Goal: Navigation & Orientation: Find specific page/section

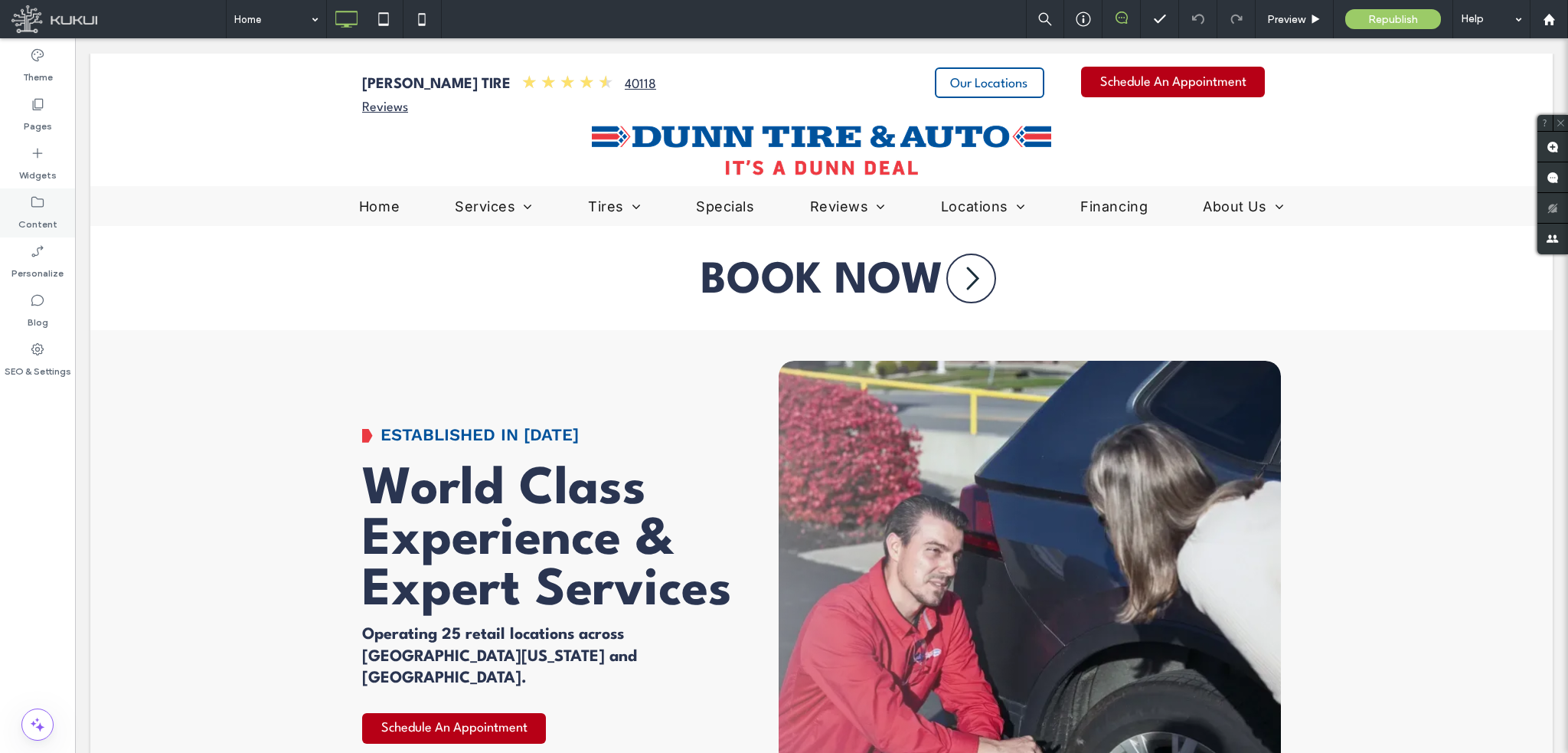
click at [33, 217] on label "Content" at bounding box center [37, 221] width 39 height 22
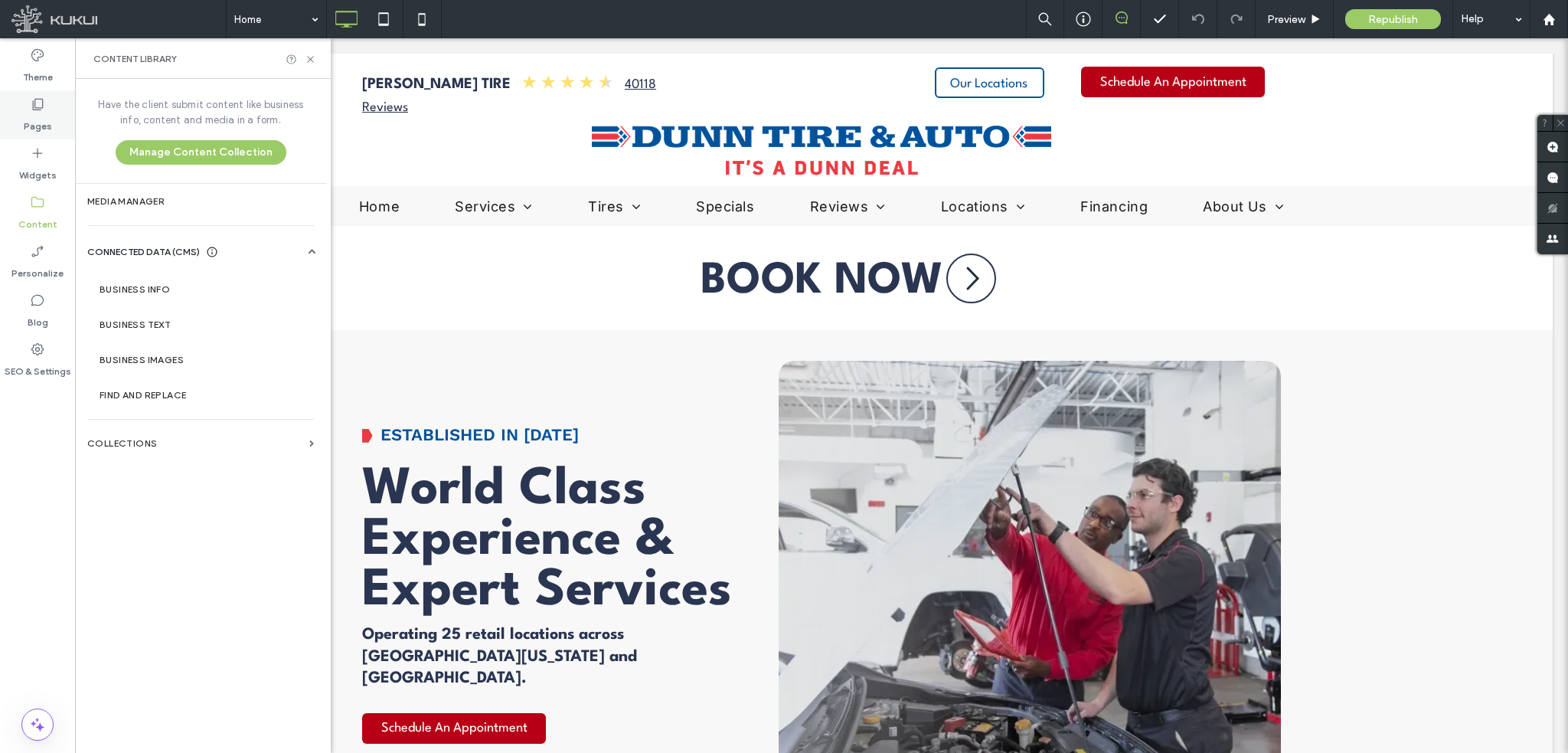
click at [39, 112] on label "Pages" at bounding box center [37, 123] width 28 height 22
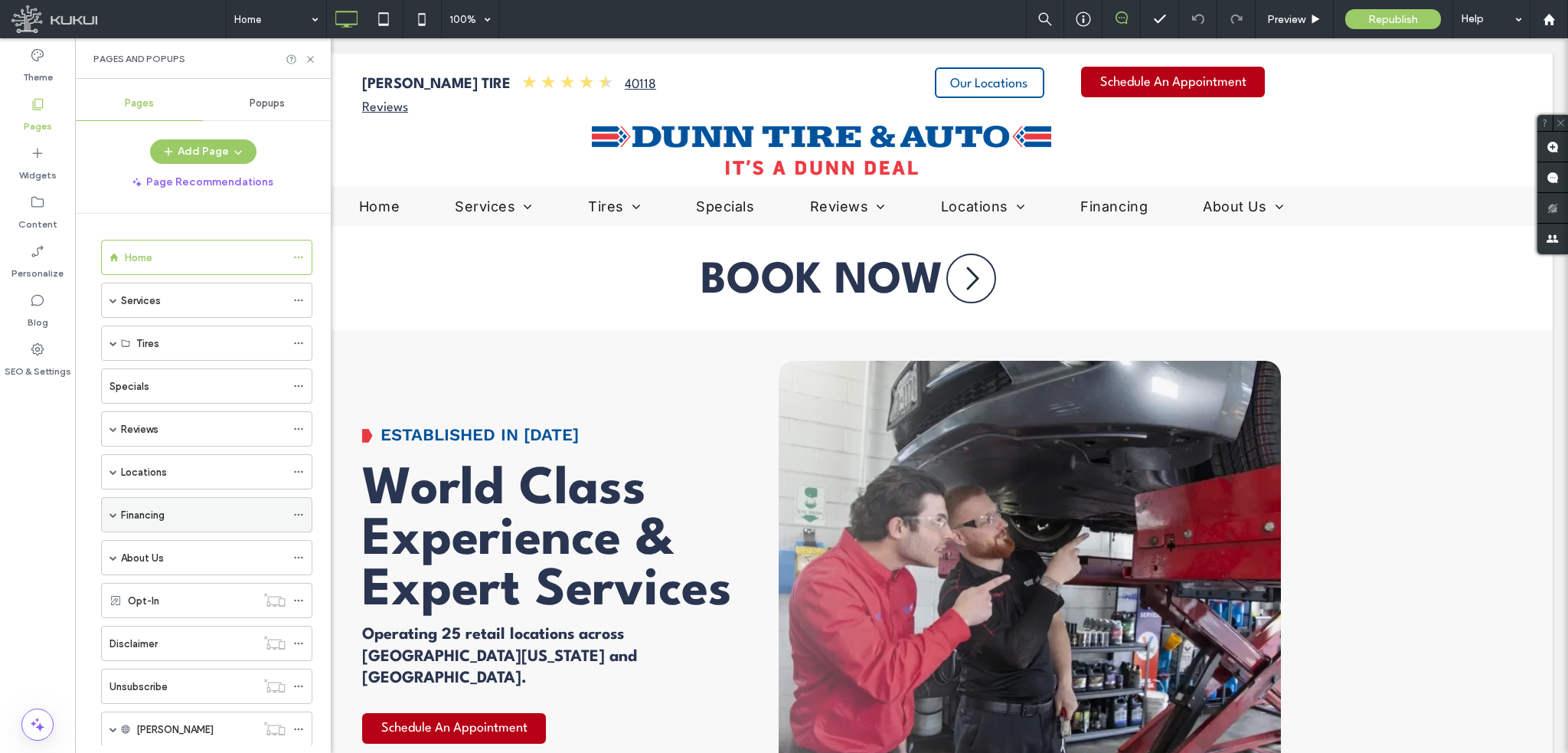
click at [296, 514] on use at bounding box center [298, 515] width 8 height 3
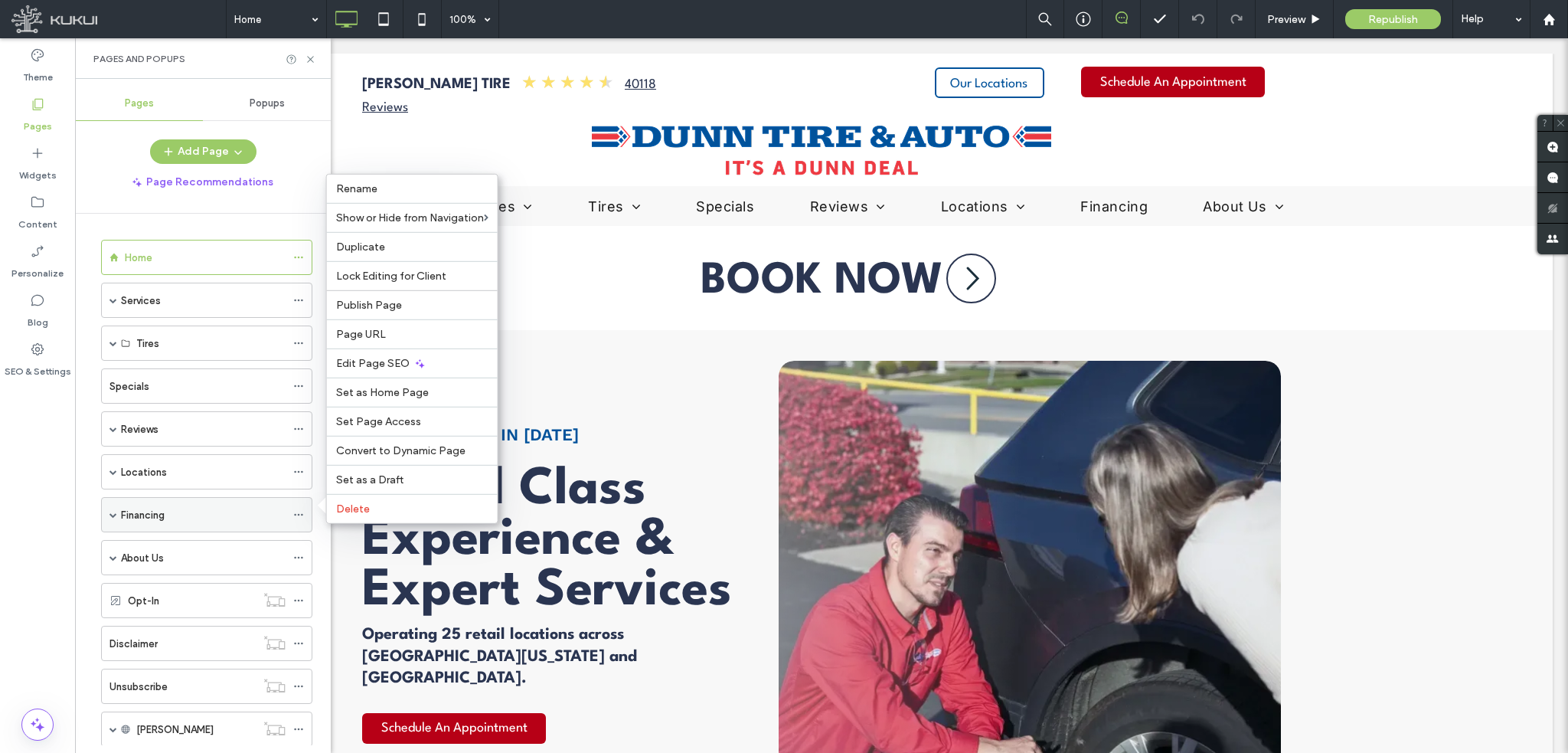
click at [112, 510] on span at bounding box center [113, 514] width 7 height 7
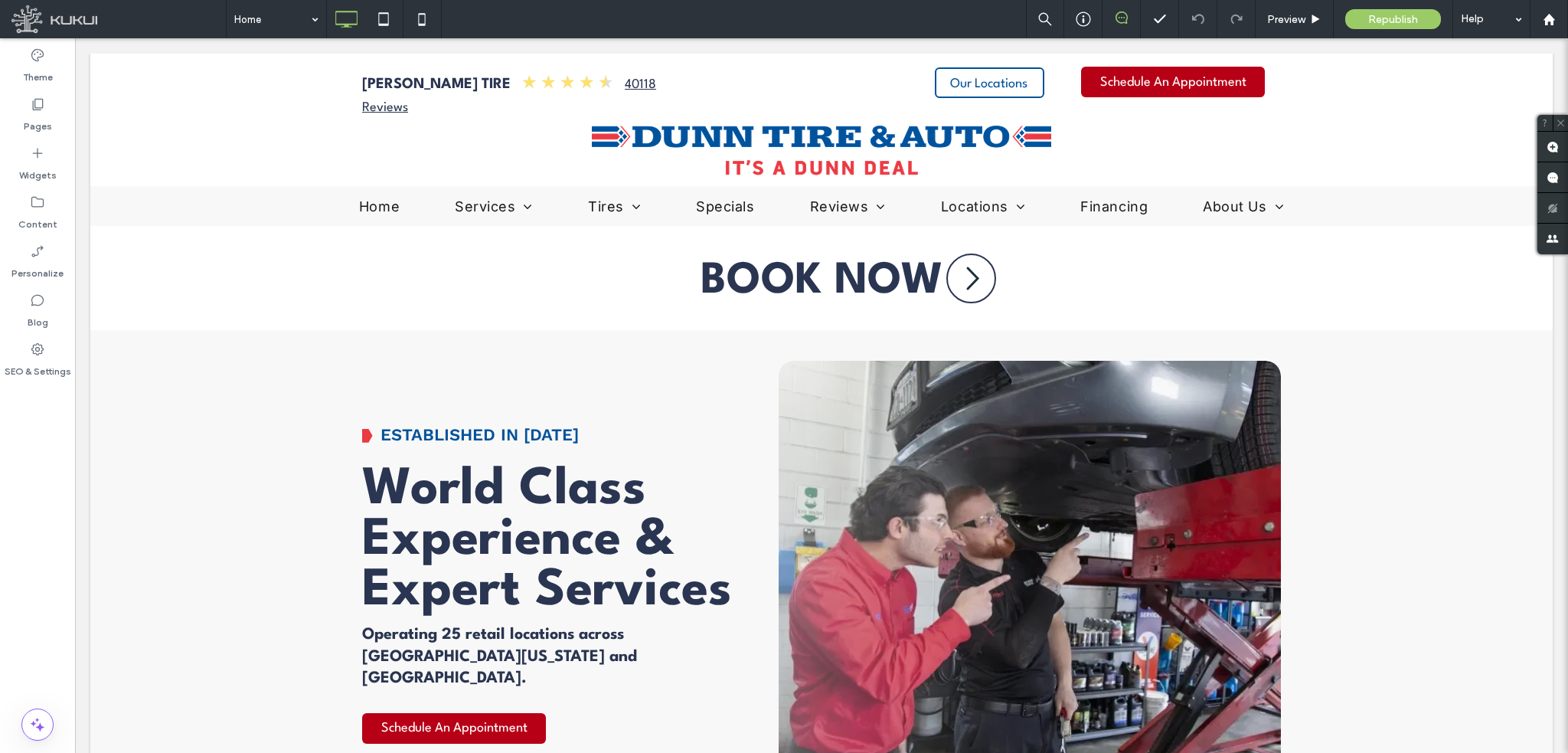
click at [1125, 23] on use at bounding box center [1122, 18] width 13 height 13
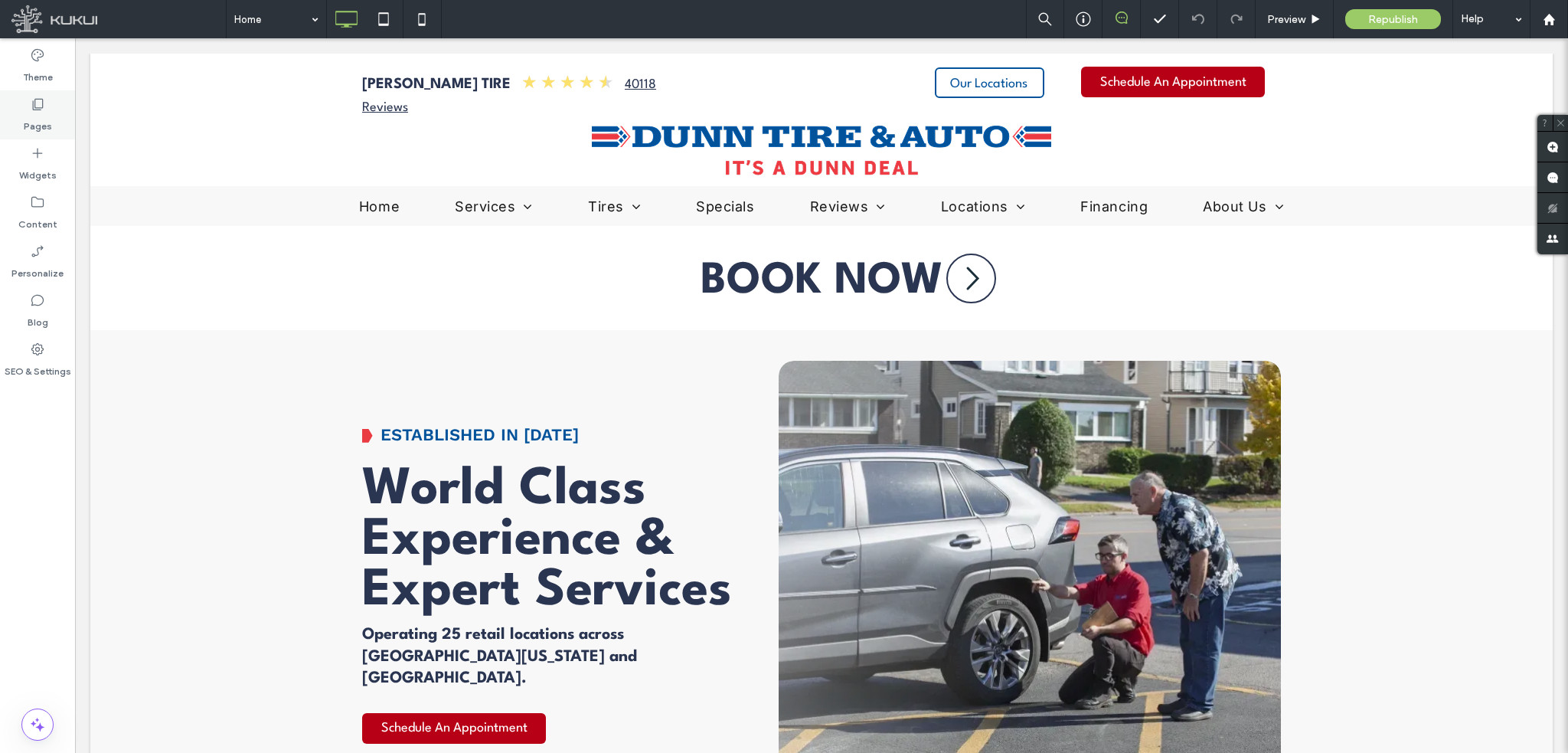
click at [33, 110] on icon at bounding box center [37, 104] width 15 height 15
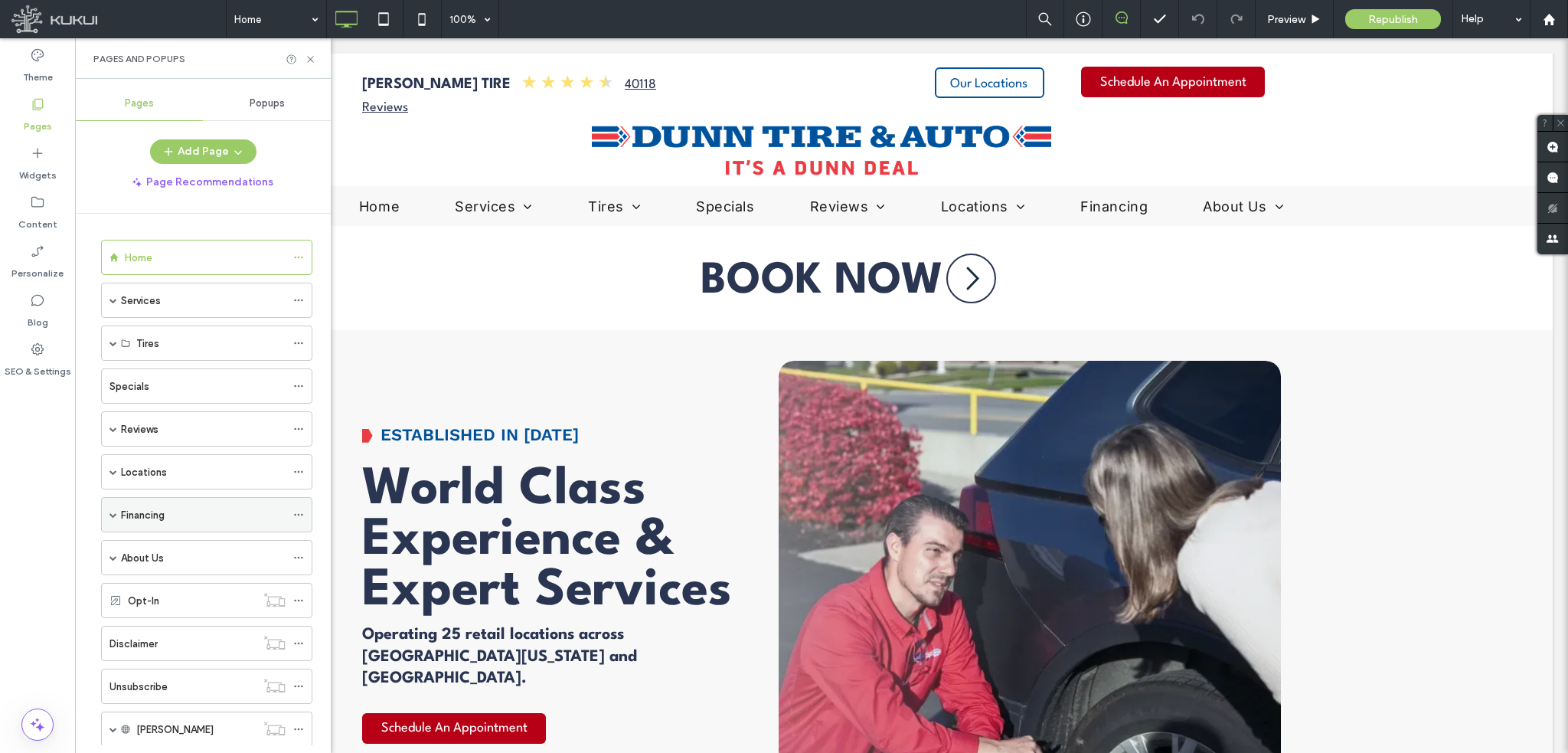
click at [150, 519] on label "Financing" at bounding box center [143, 515] width 43 height 27
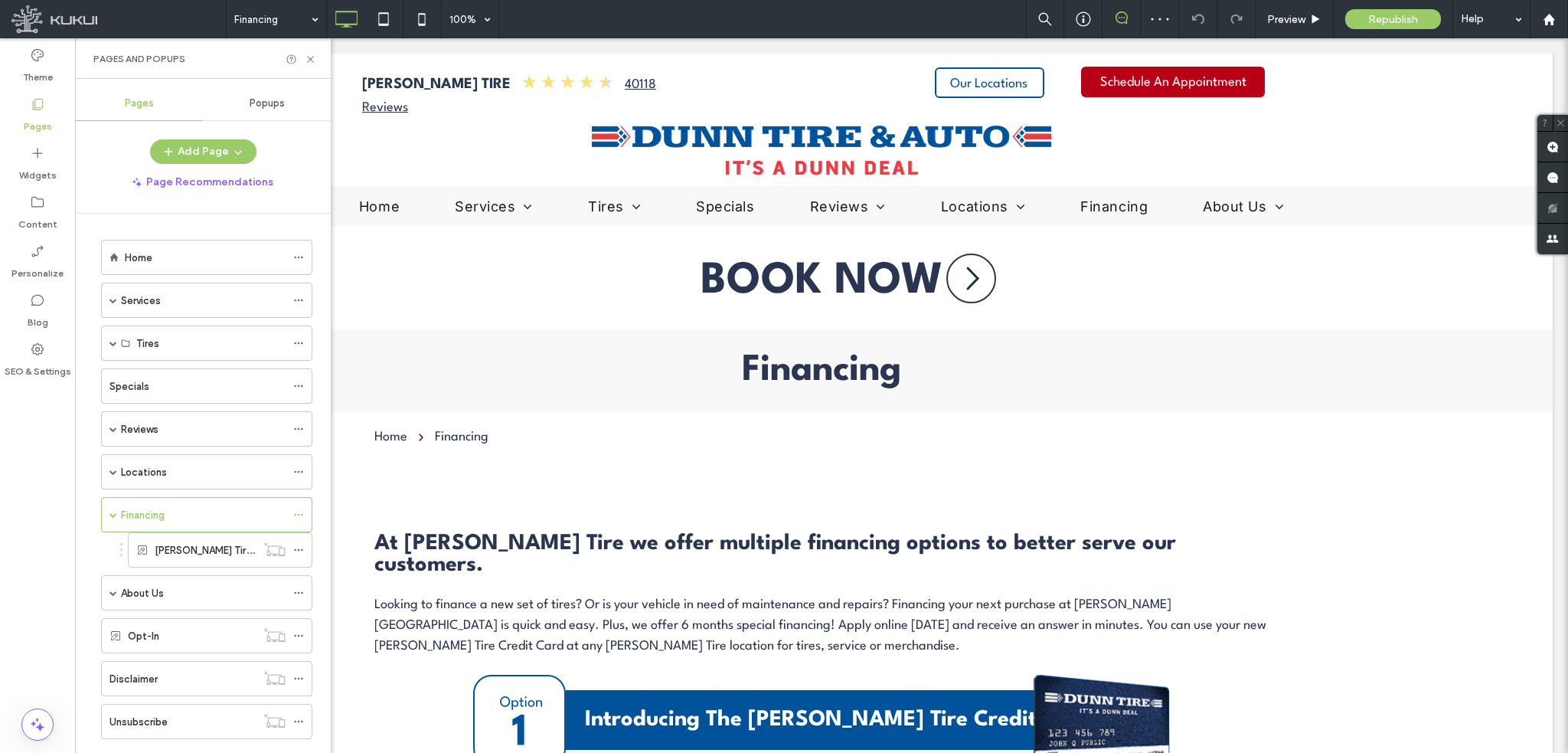
click at [276, 106] on span "Popups" at bounding box center [267, 103] width 35 height 13
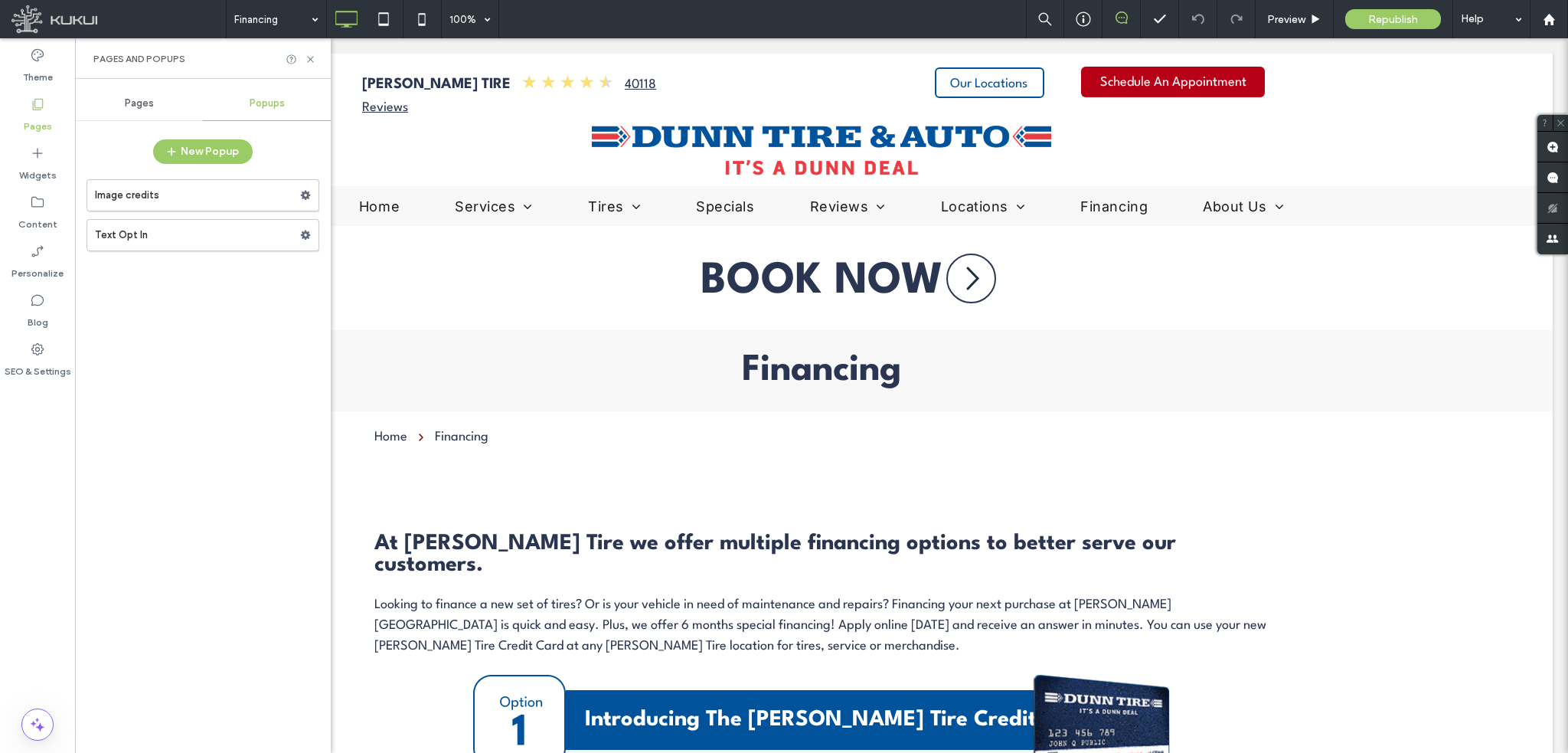
click at [138, 98] on span "Pages" at bounding box center [139, 103] width 29 height 13
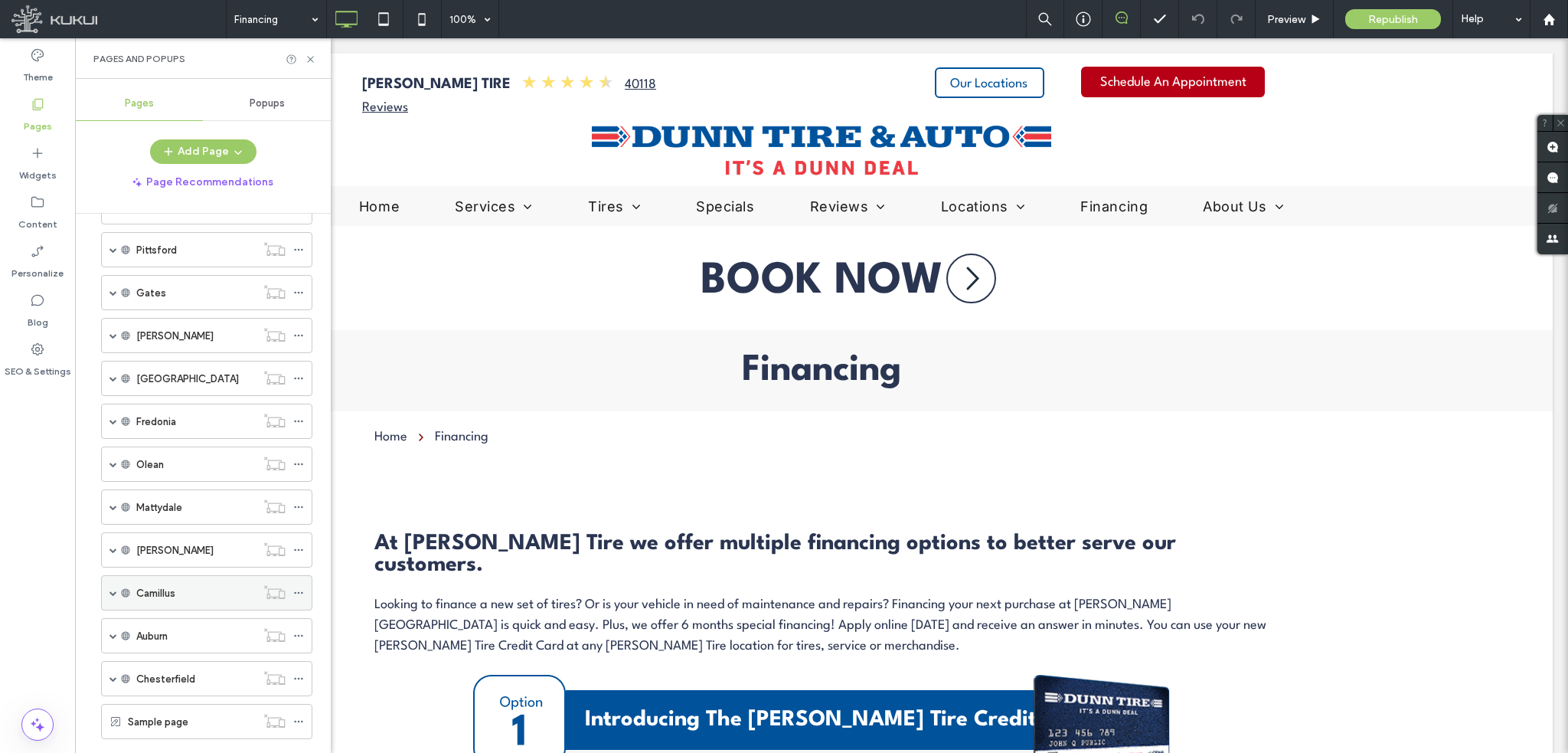
scroll to position [1091, 0]
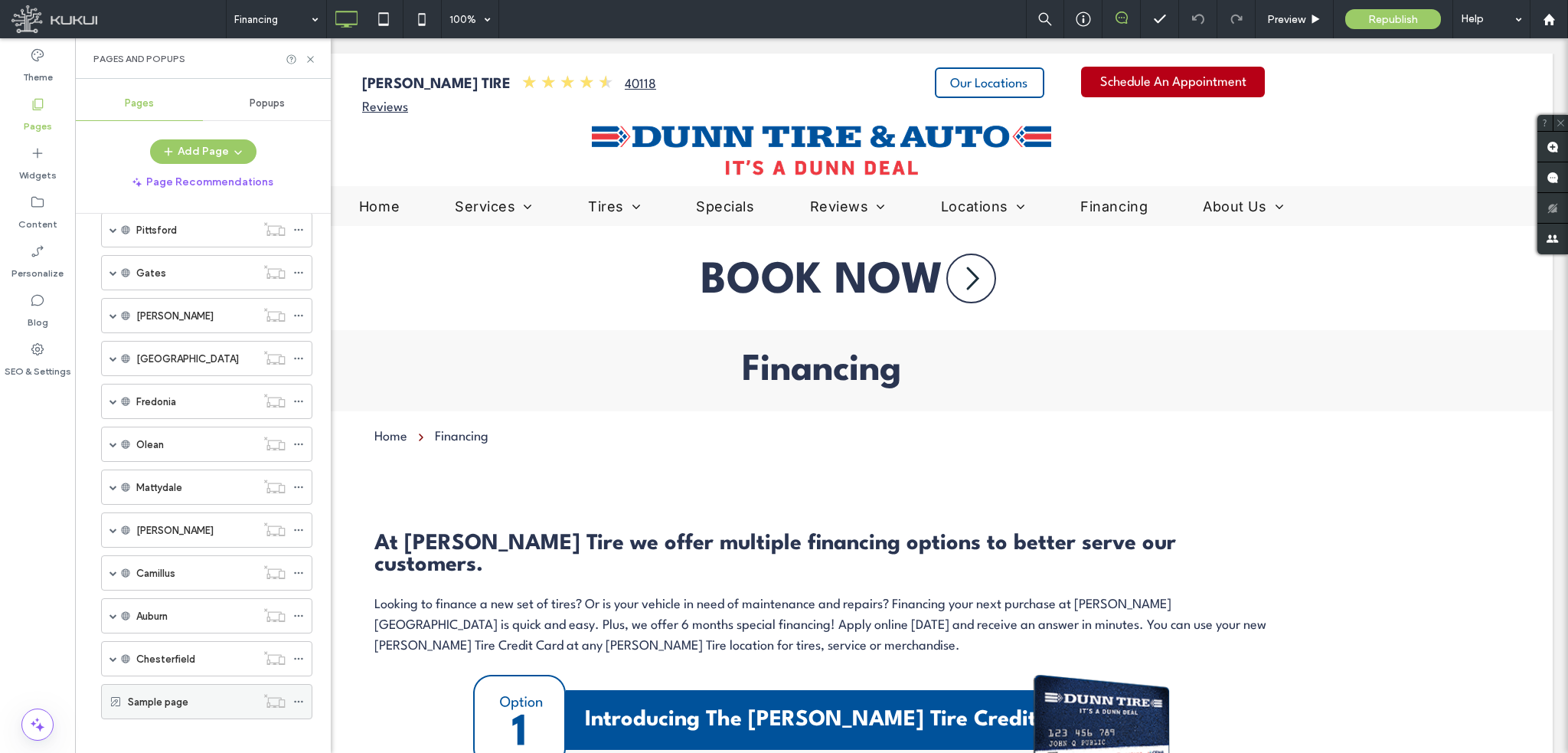
click at [175, 691] on label "Sample page" at bounding box center [157, 702] width 61 height 27
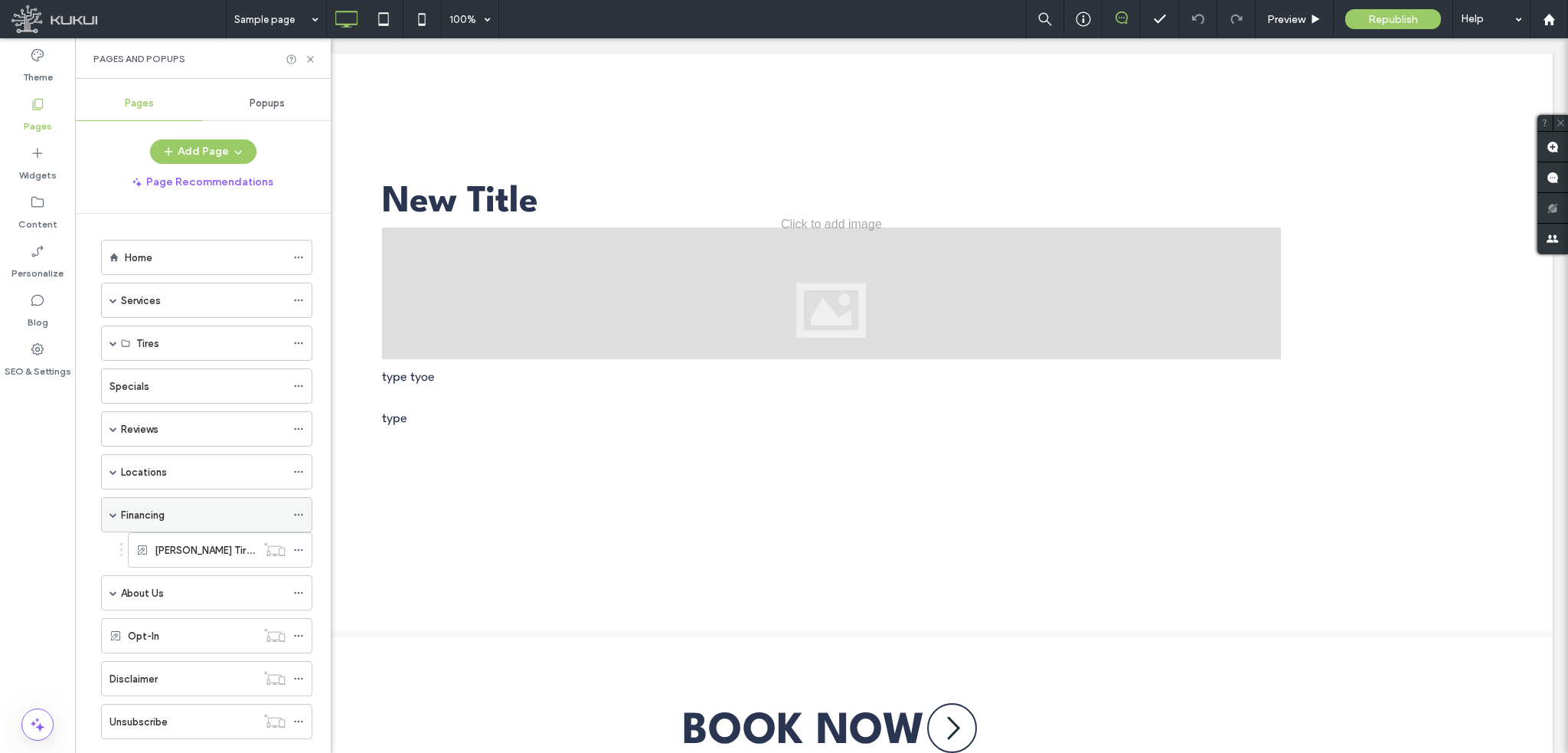
click at [171, 513] on div "Financing" at bounding box center [204, 515] width 165 height 16
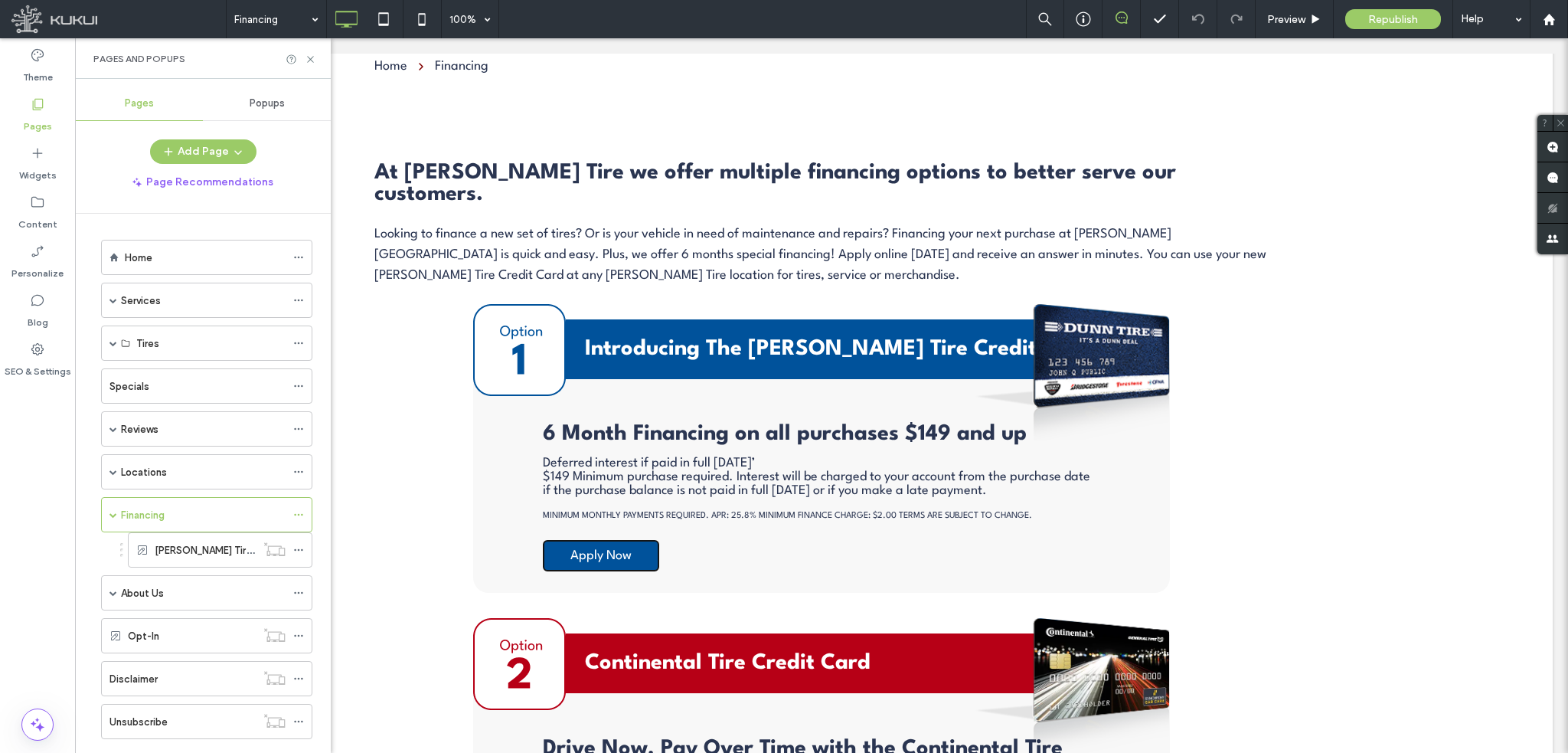
scroll to position [178, 0]
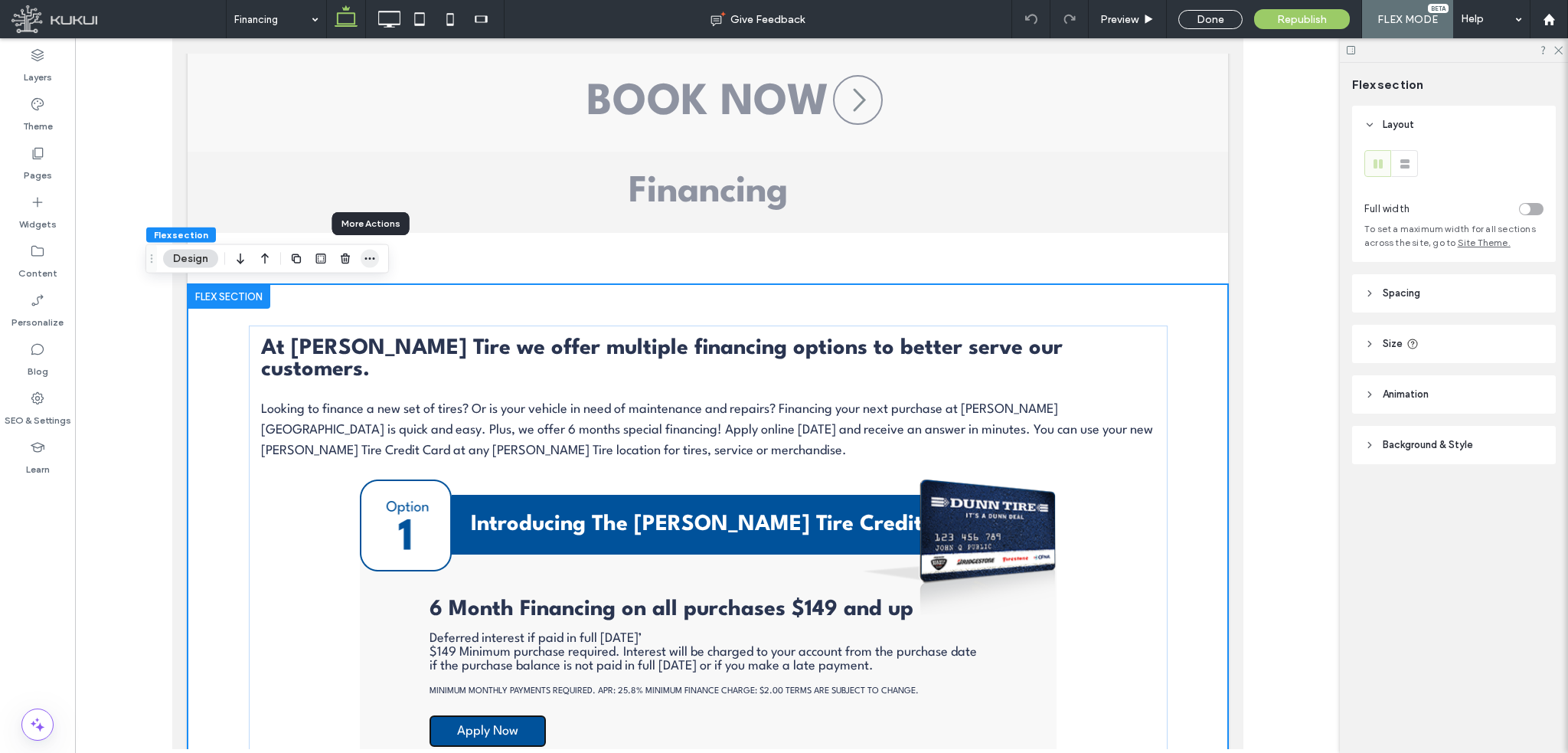
click at [375, 259] on span "button" at bounding box center [369, 259] width 18 height 18
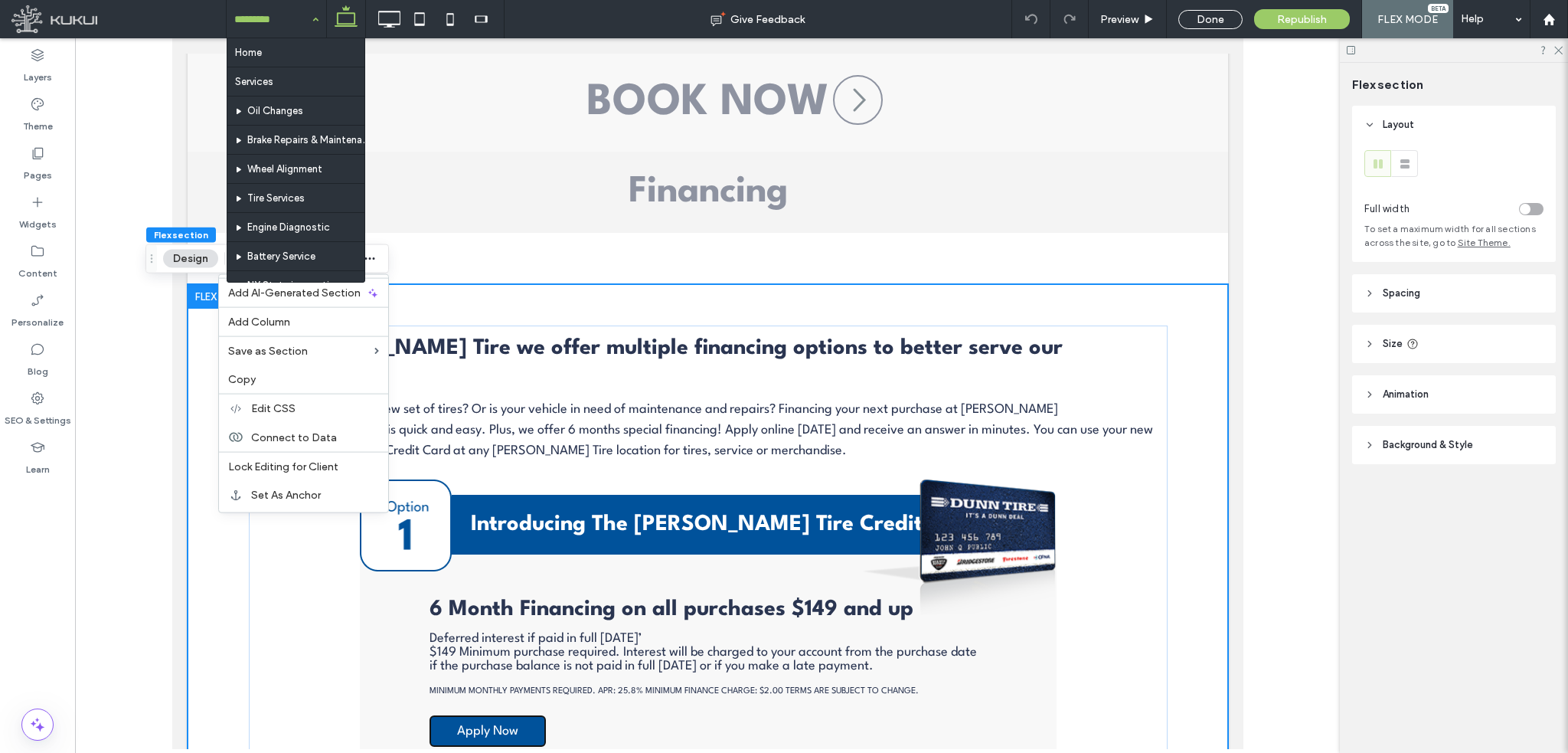
click at [306, 20] on div "Home Services Oil Changes Brake Repairs & Maintenance Wheel Alignment Tire Serv…" at bounding box center [276, 19] width 100 height 38
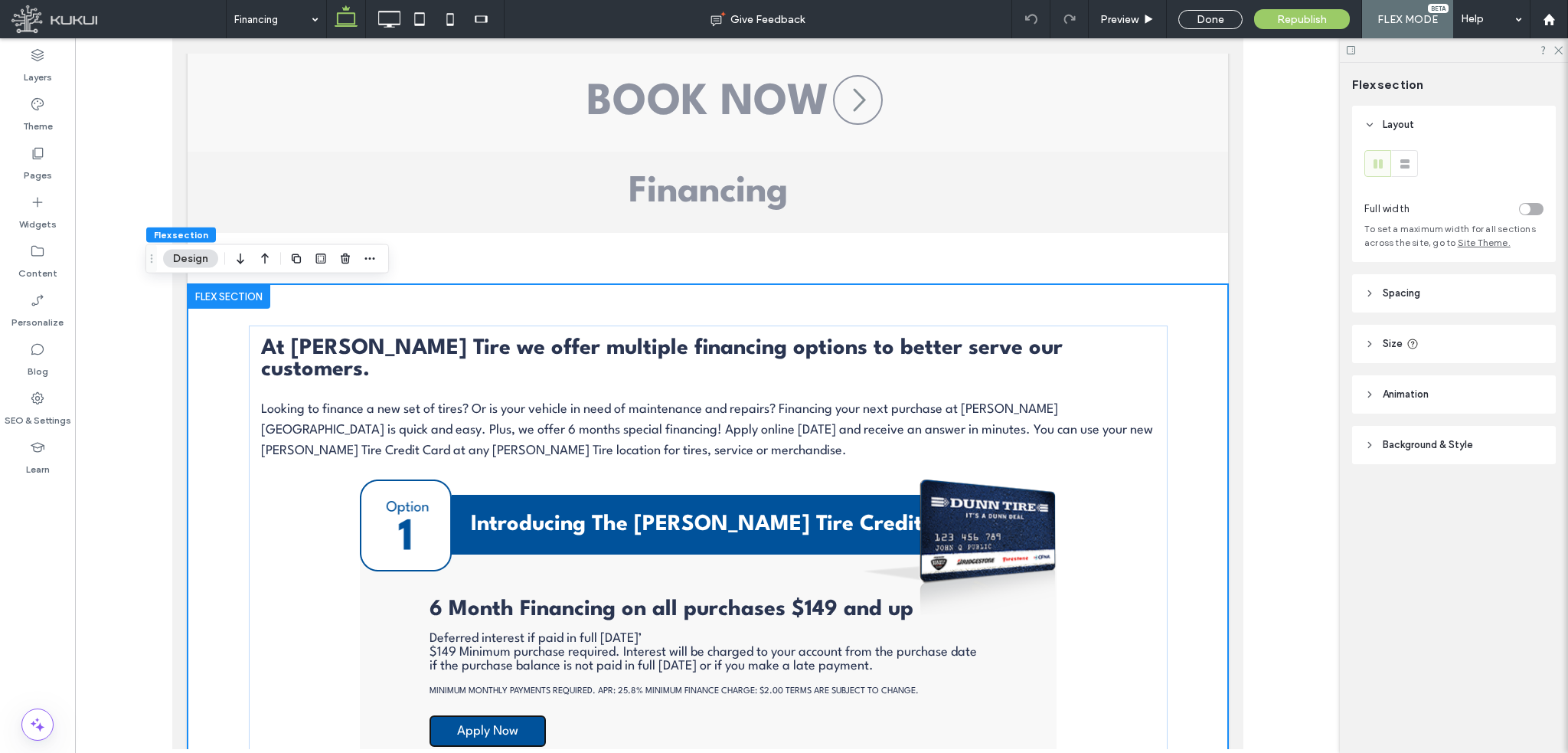
drag, startPoint x: 279, startPoint y: 20, endPoint x: 160, endPoint y: 47, distance: 122.0
click at [160, 47] on div at bounding box center [708, 393] width 1265 height 710
click at [47, 70] on label "Layers" at bounding box center [37, 73] width 28 height 22
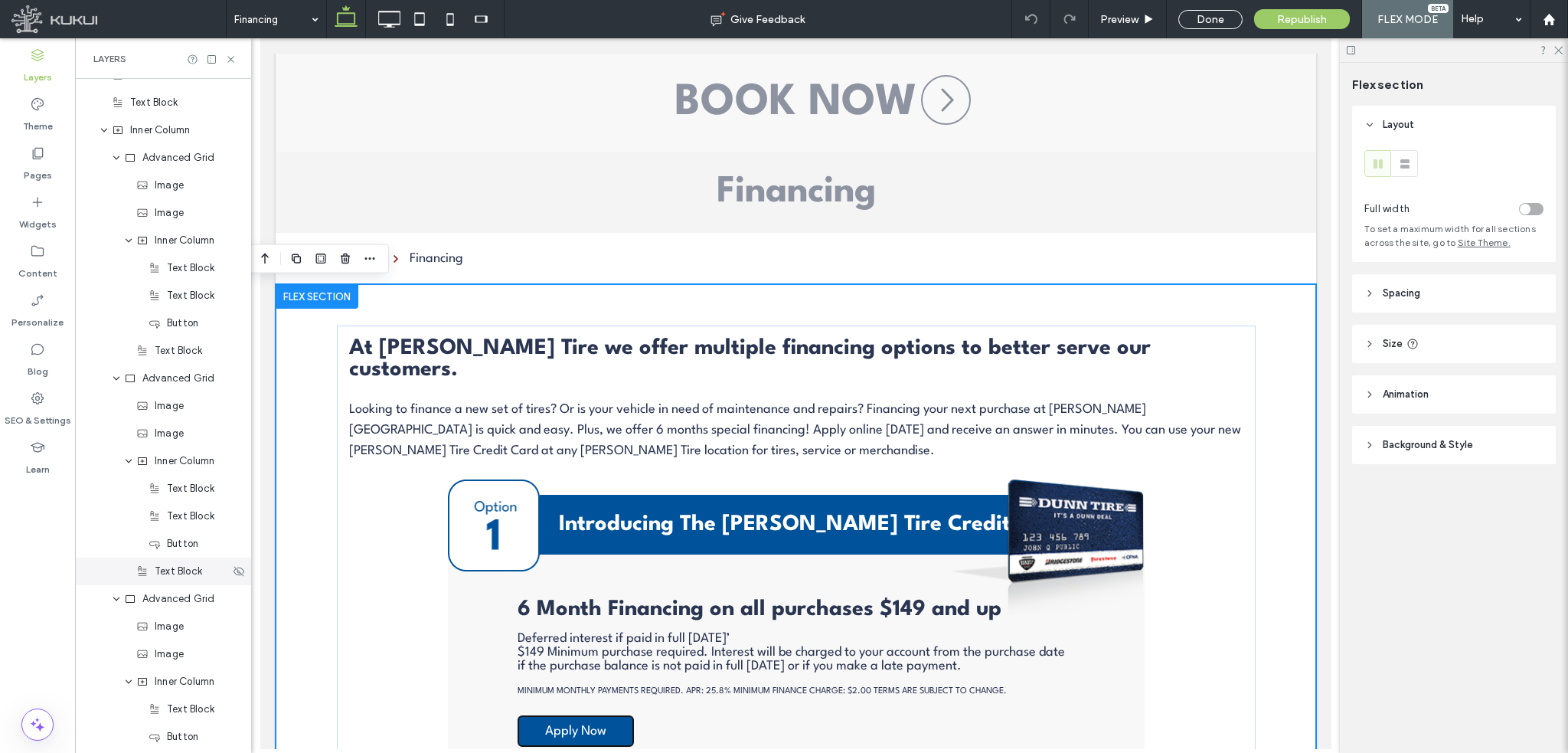
scroll to position [0, 0]
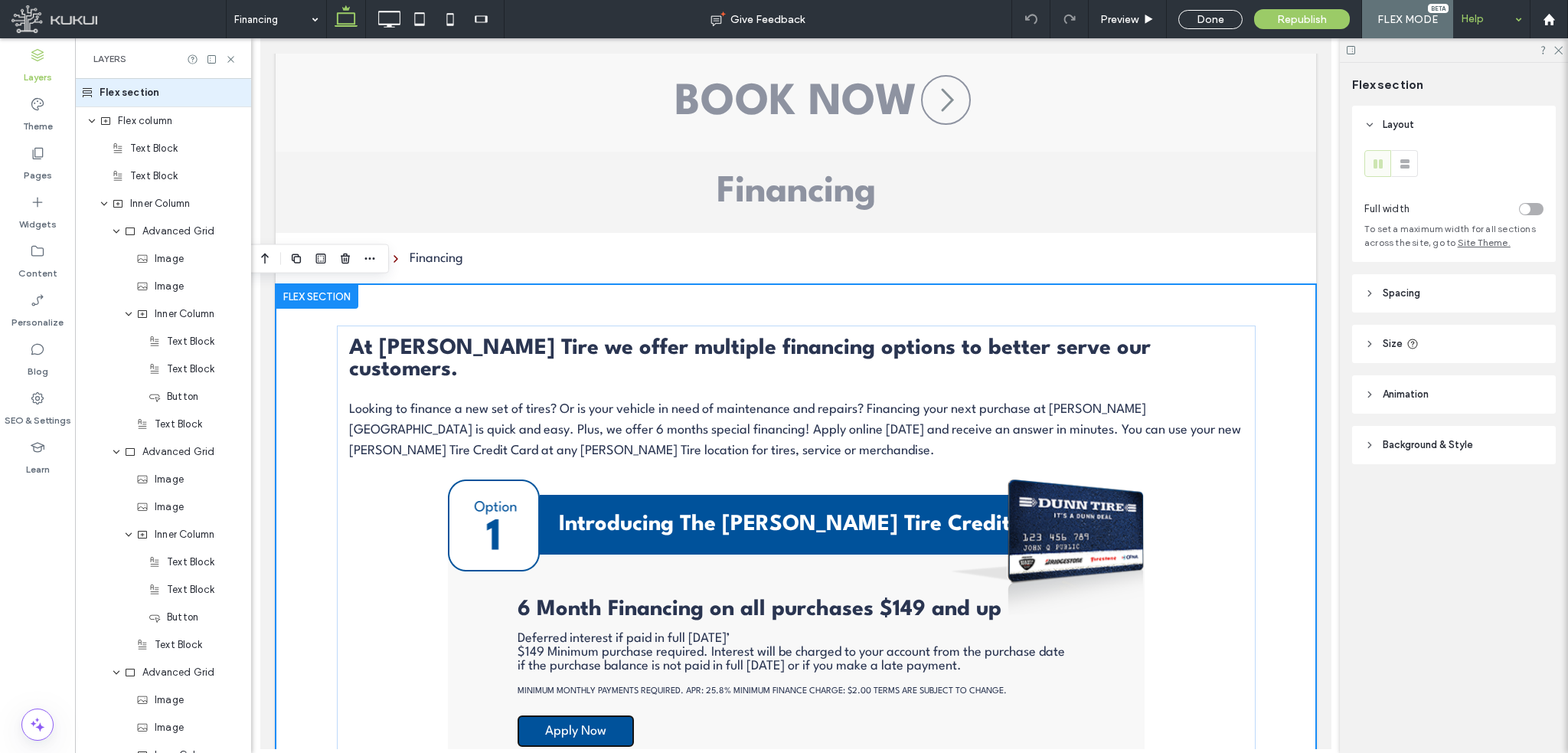
click at [1468, 15] on div "Help" at bounding box center [1491, 19] width 77 height 38
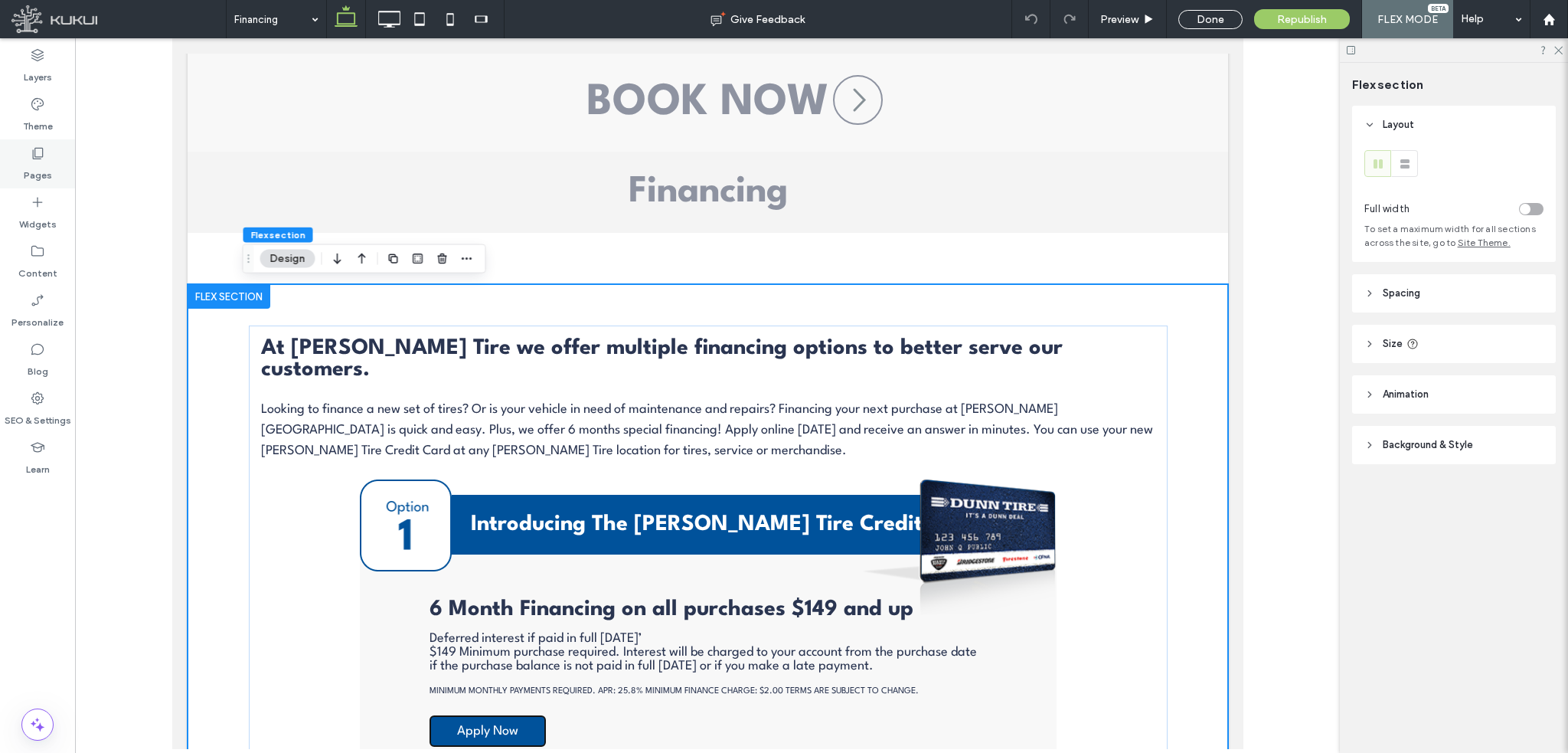
click at [34, 149] on use at bounding box center [38, 153] width 11 height 12
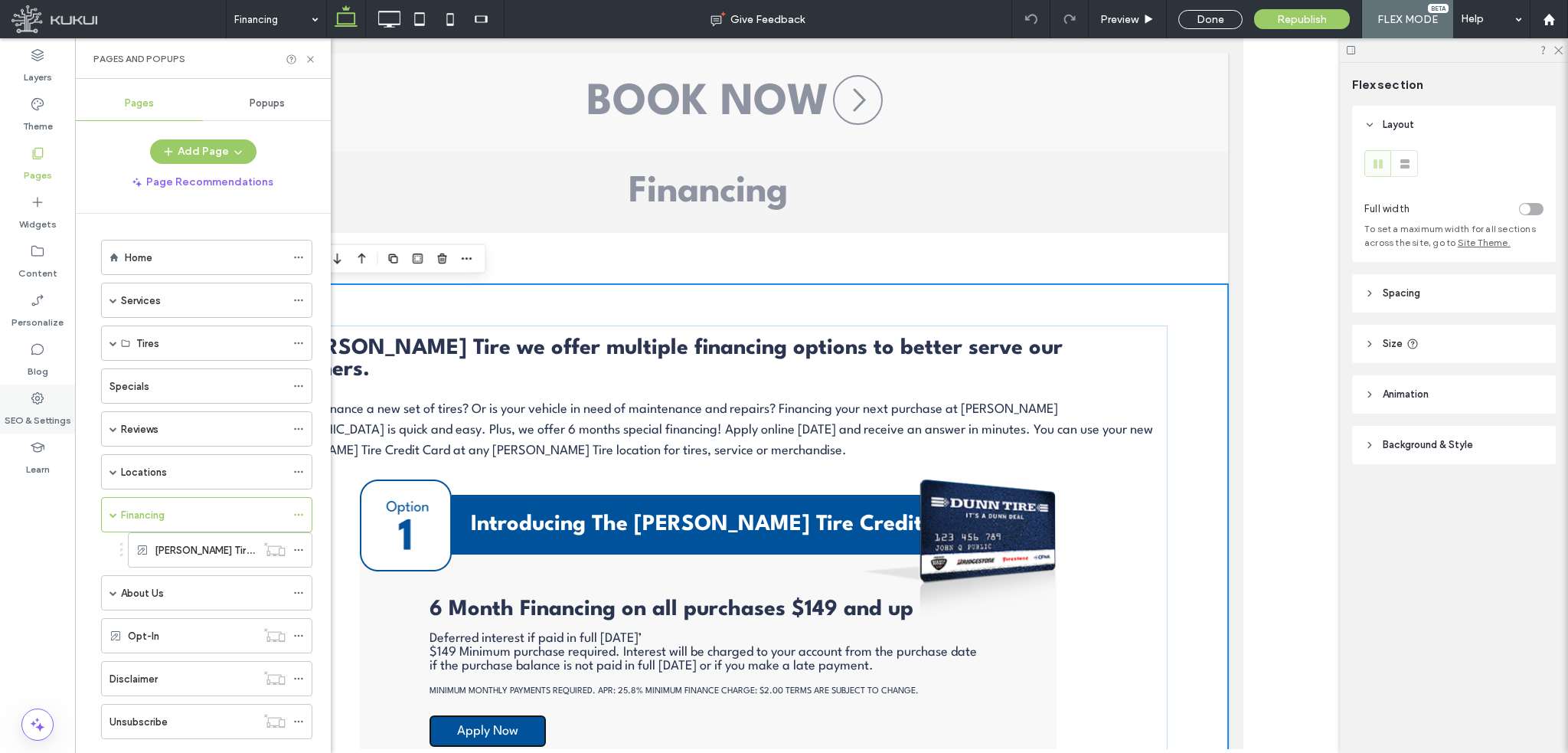
click at [38, 390] on icon at bounding box center [37, 397] width 15 height 15
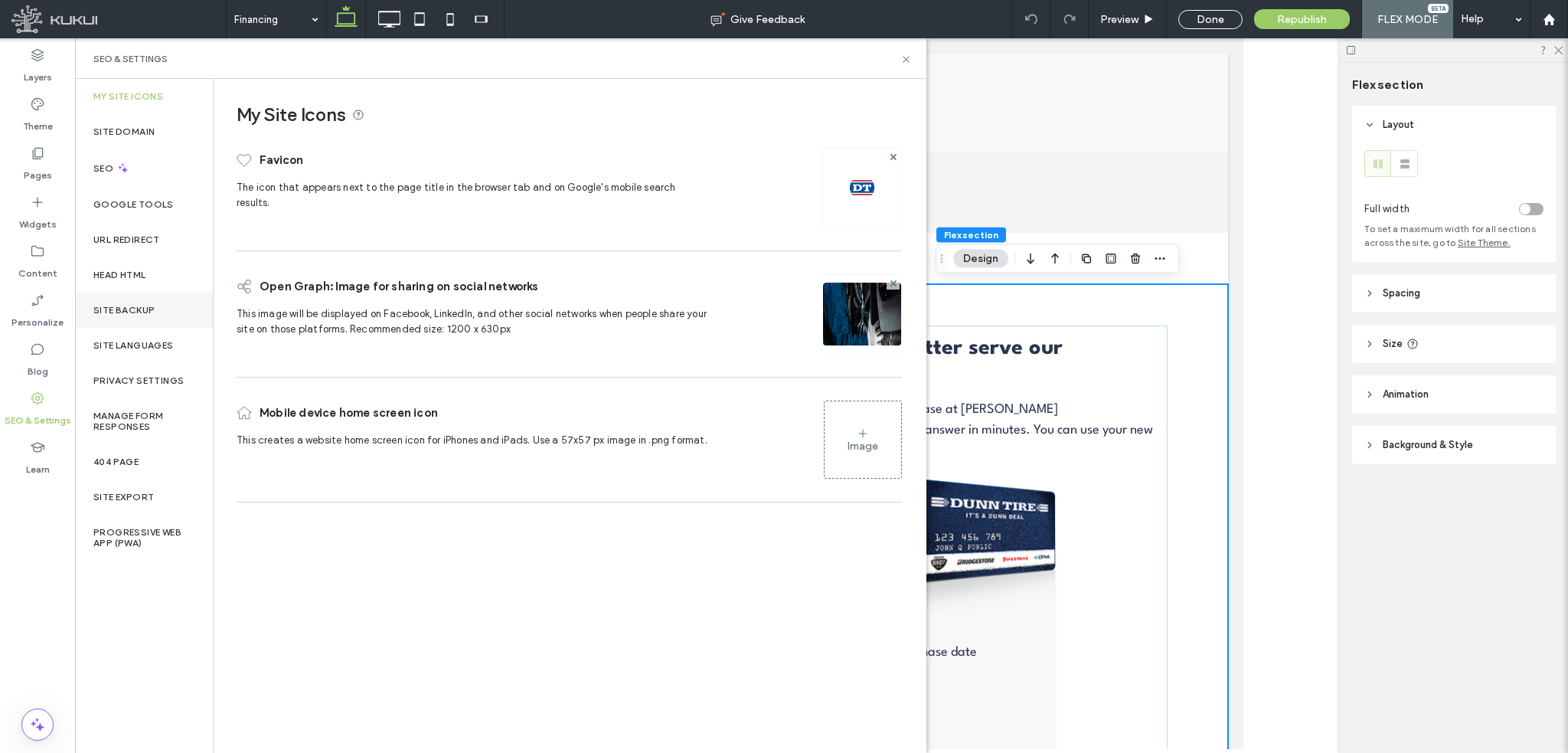
click at [132, 310] on label "Site Backup" at bounding box center [124, 310] width 62 height 11
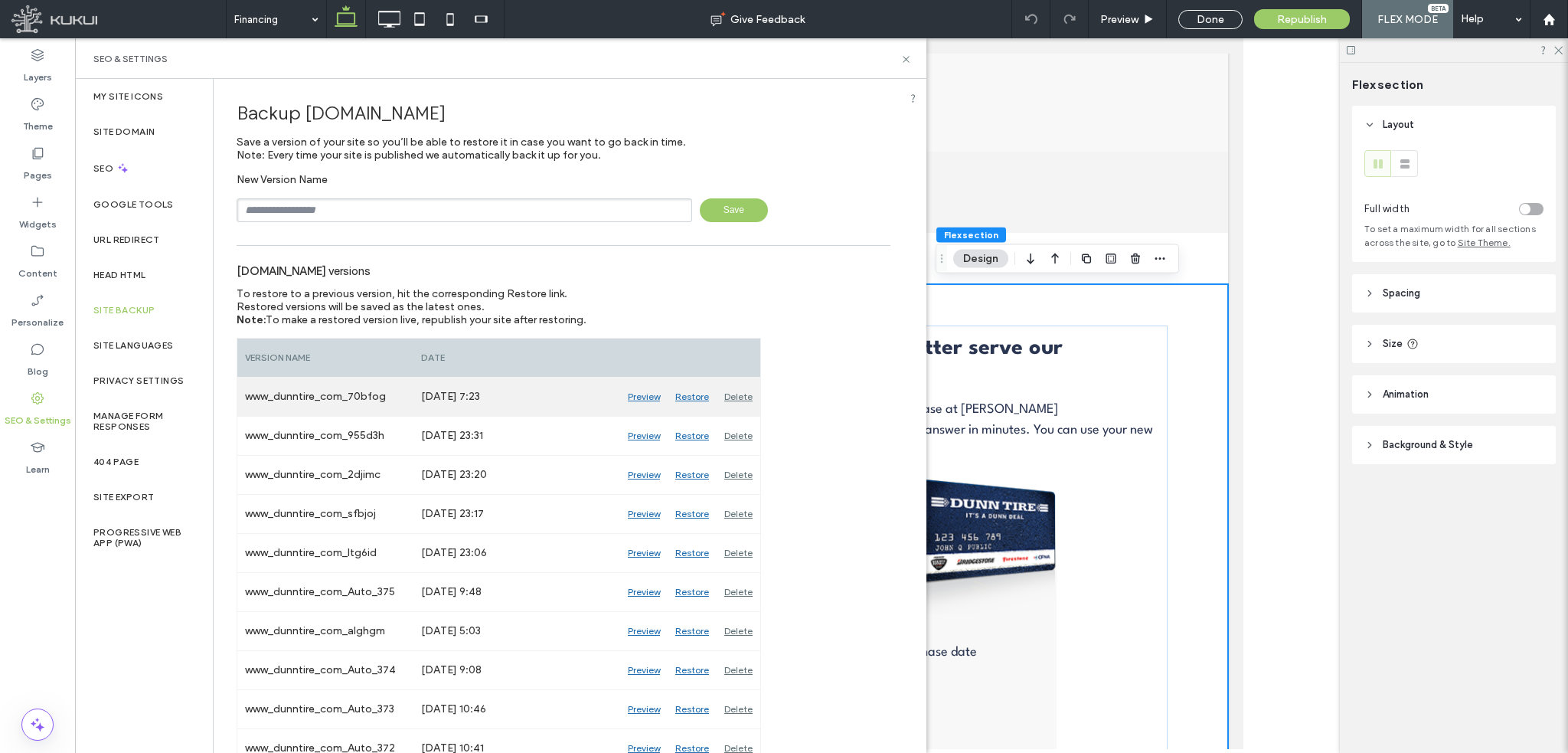
click at [644, 397] on div "Preview" at bounding box center [643, 396] width 47 height 38
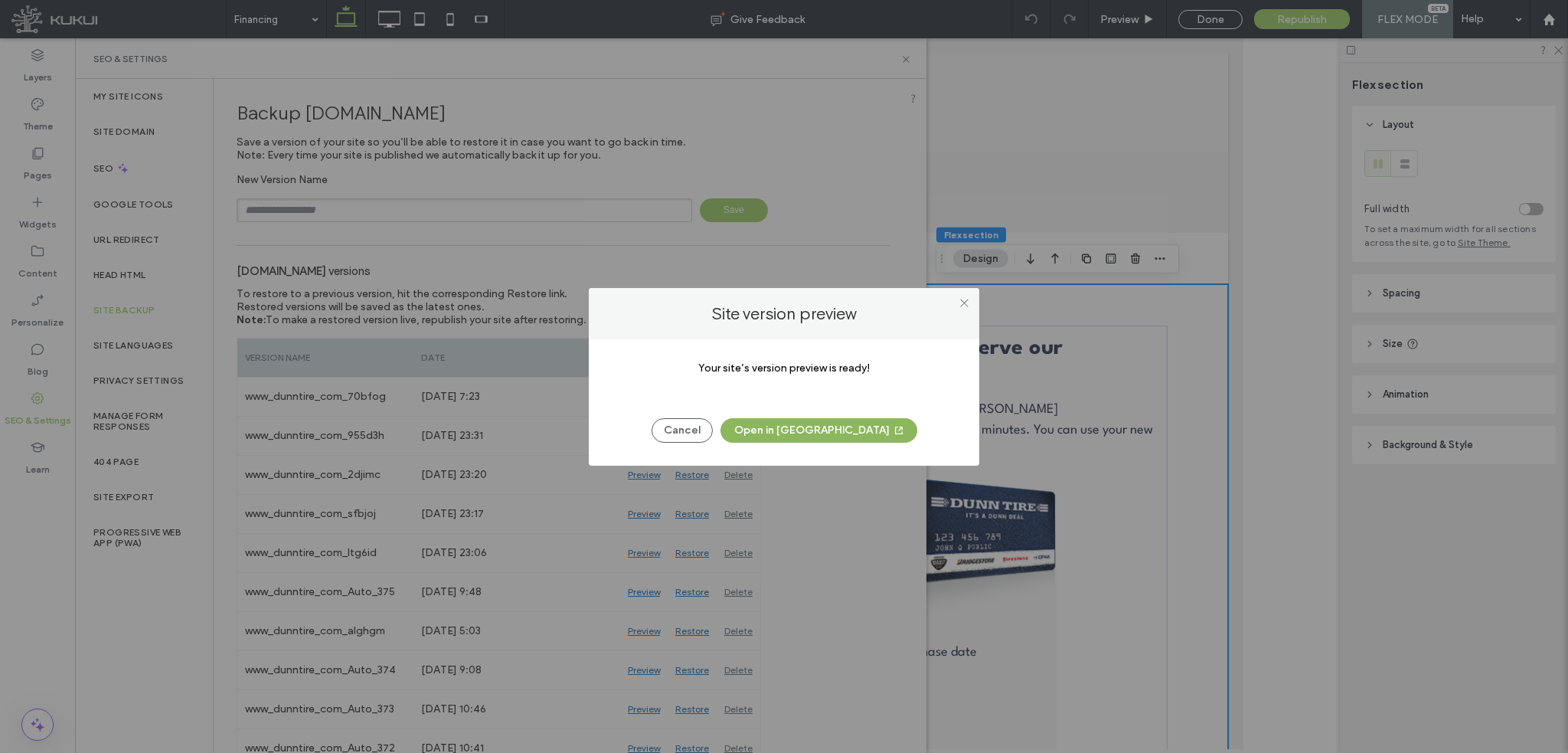
click at [809, 432] on button "Open in [GEOGRAPHIC_DATA]" at bounding box center [818, 430] width 196 height 24
